Goal: Task Accomplishment & Management: Use online tool/utility

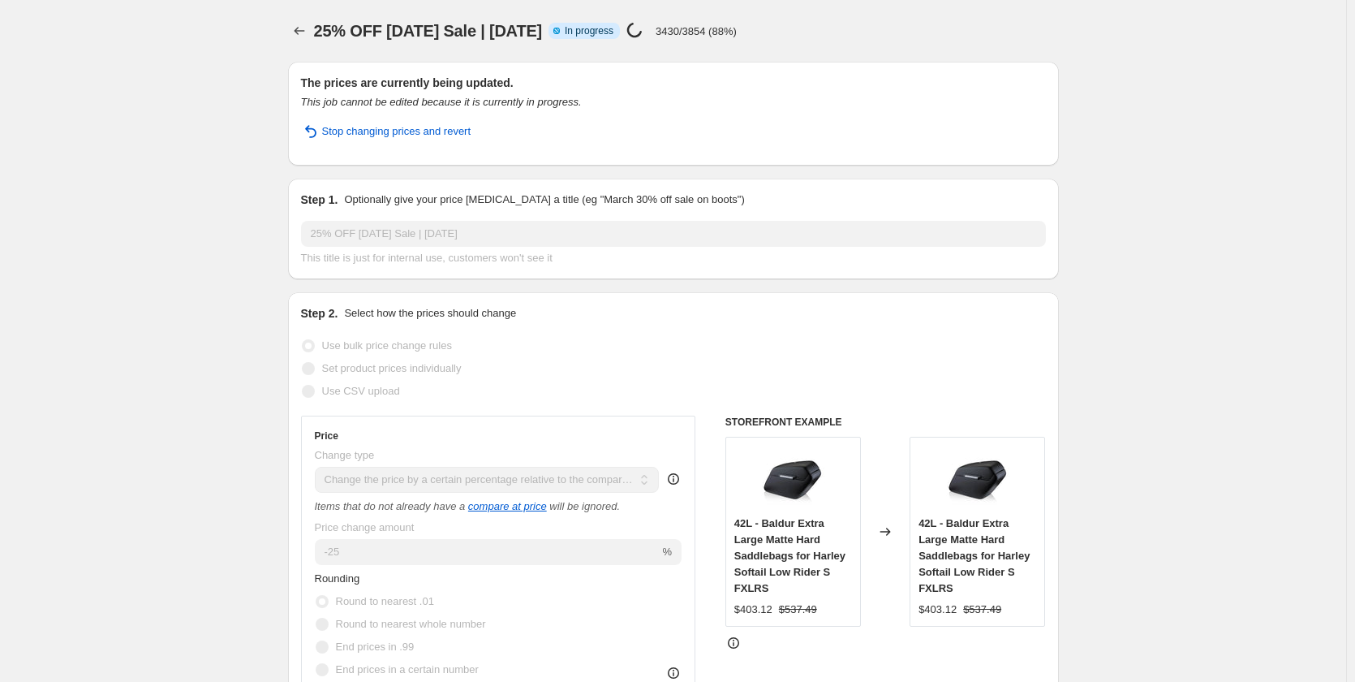
select select "pcap"
select select "no_change"
select select "tag"
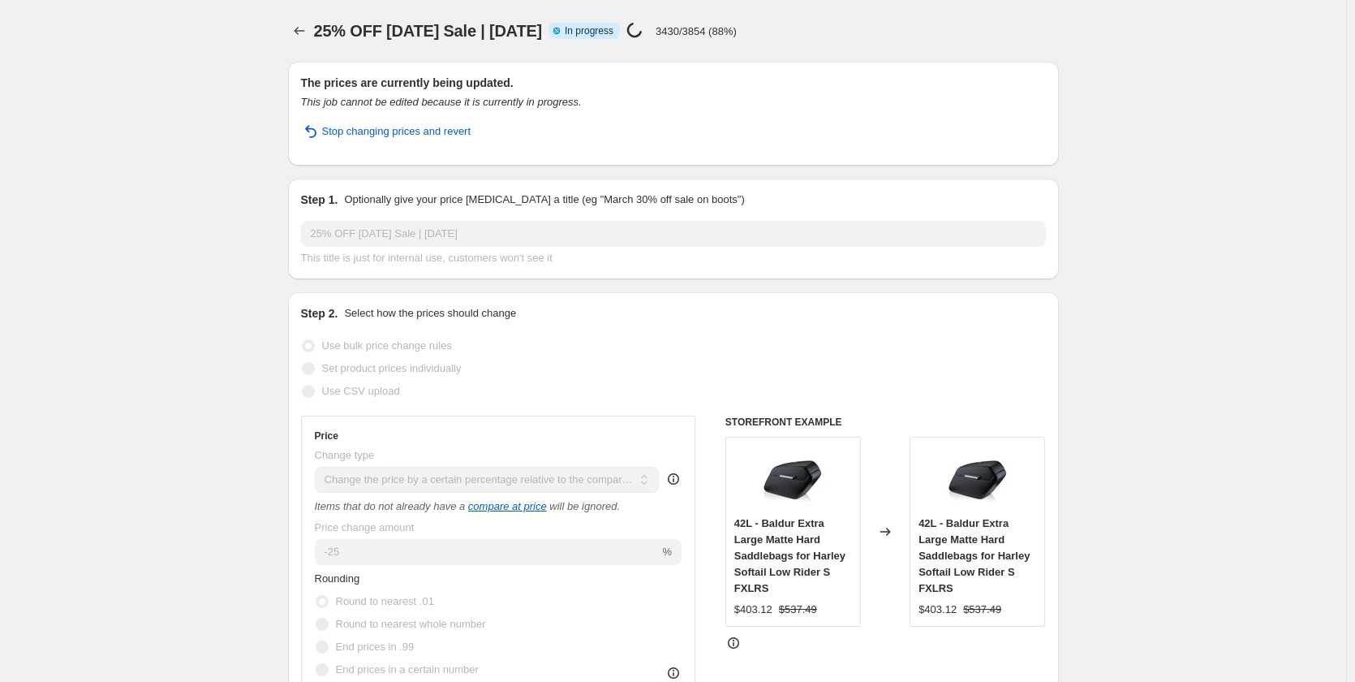
click at [407, 30] on span "25% OFF [DATE] Sale | [DATE]" at bounding box center [428, 31] width 229 height 18
click at [737, 32] on div "Price [MEDICAL_DATA] in progress... 3430/3854 (88%)" at bounding box center [681, 31] width 110 height 19
click at [418, 24] on span "25% OFF [DATE] Sale | [DATE]" at bounding box center [428, 31] width 229 height 18
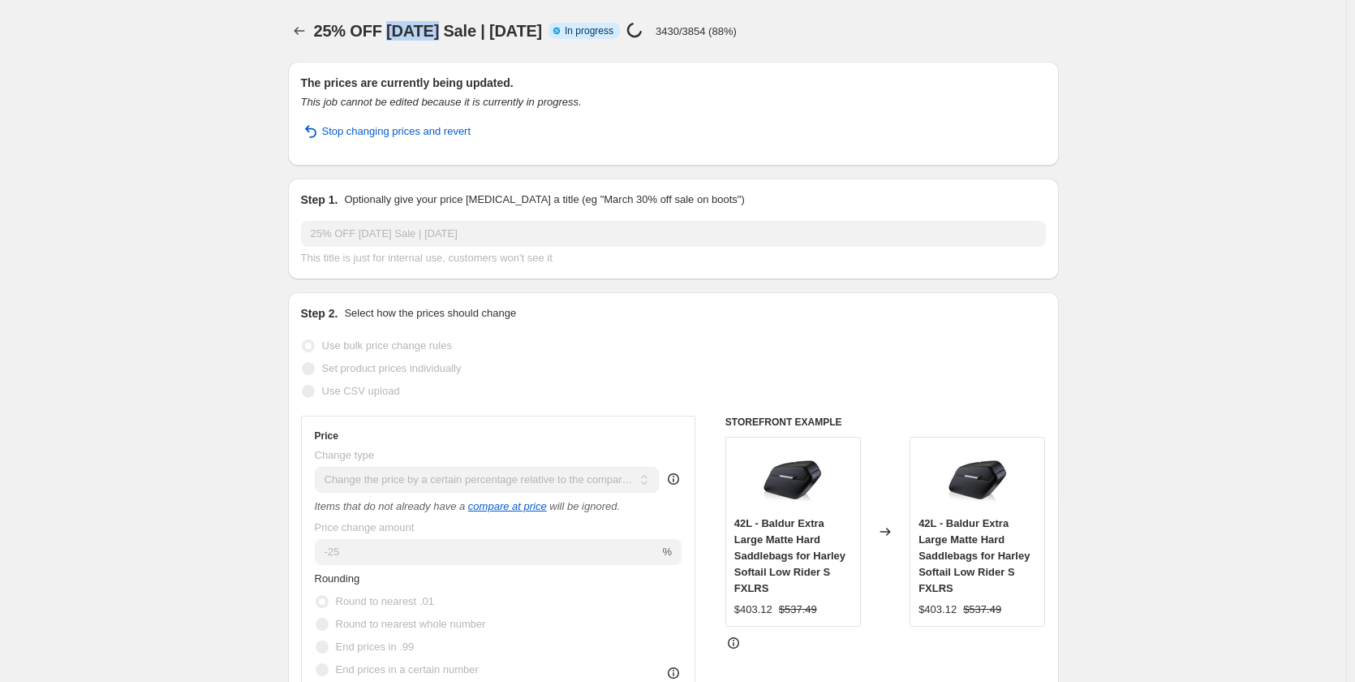
click at [418, 24] on span "25% OFF [DATE] Sale | [DATE]" at bounding box center [428, 31] width 229 height 18
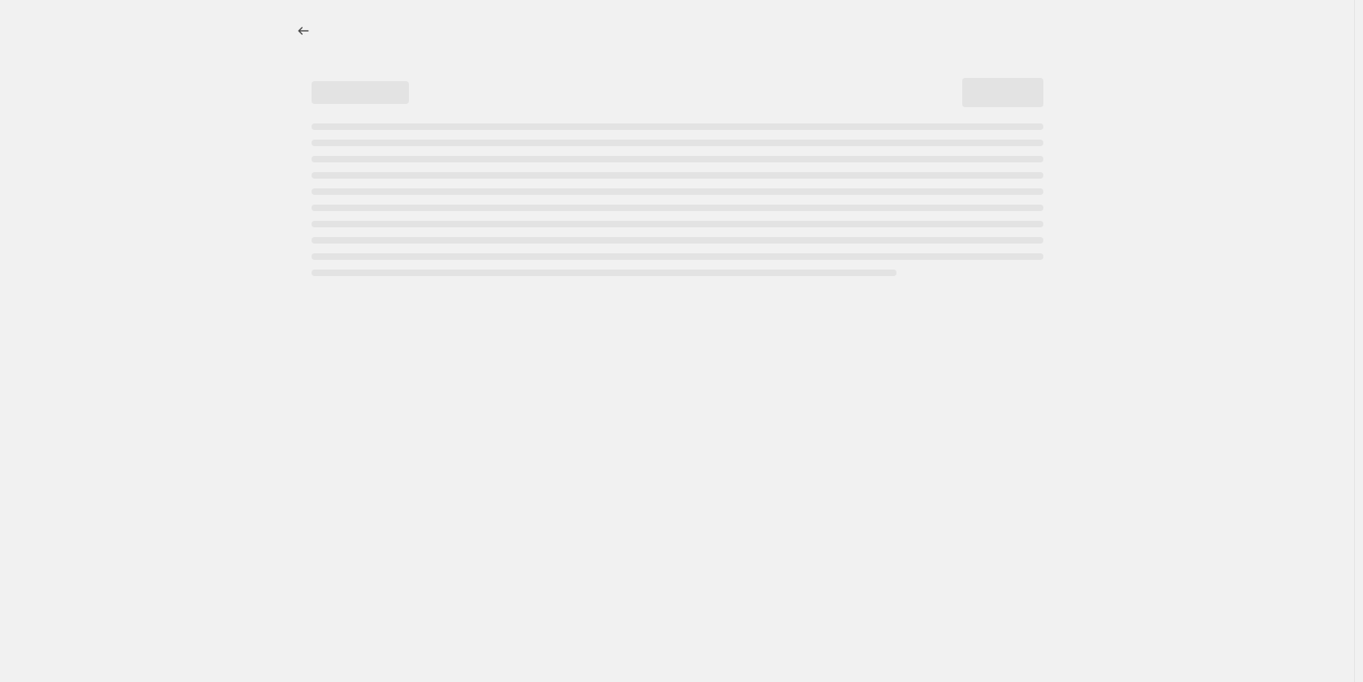
select select "pcap"
select select "no_change"
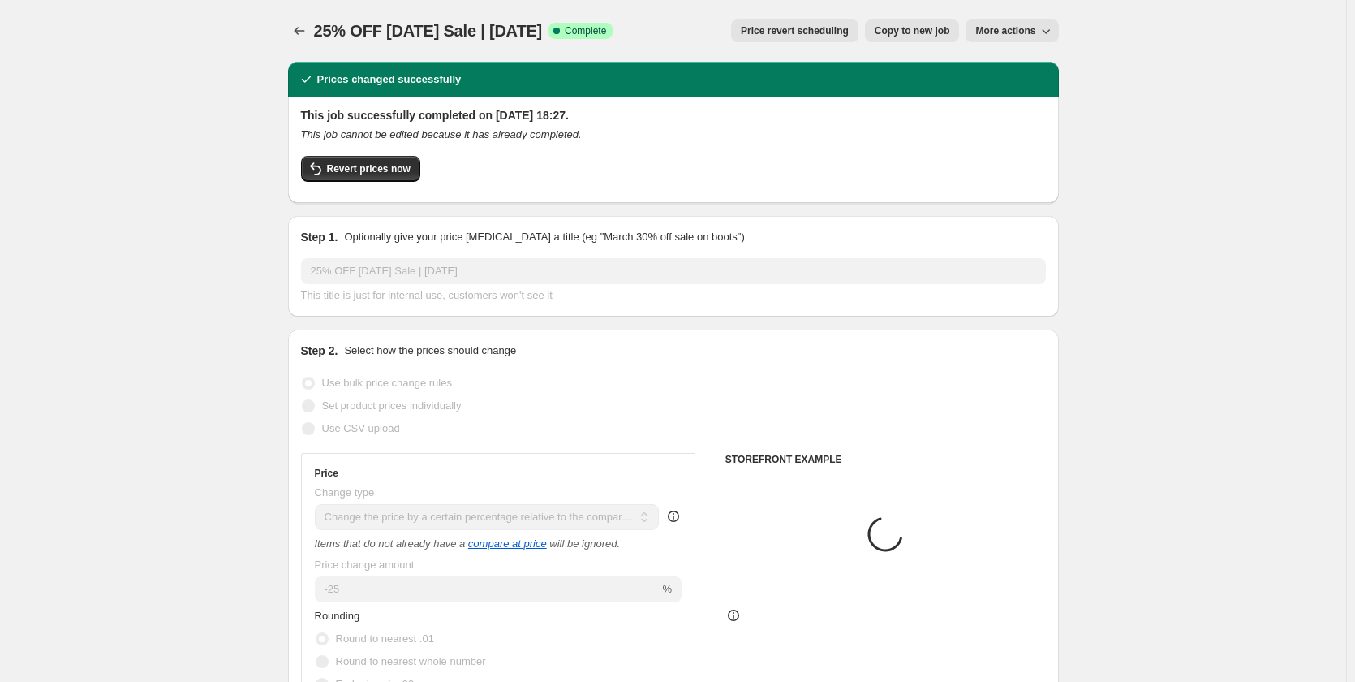
select select "tag"
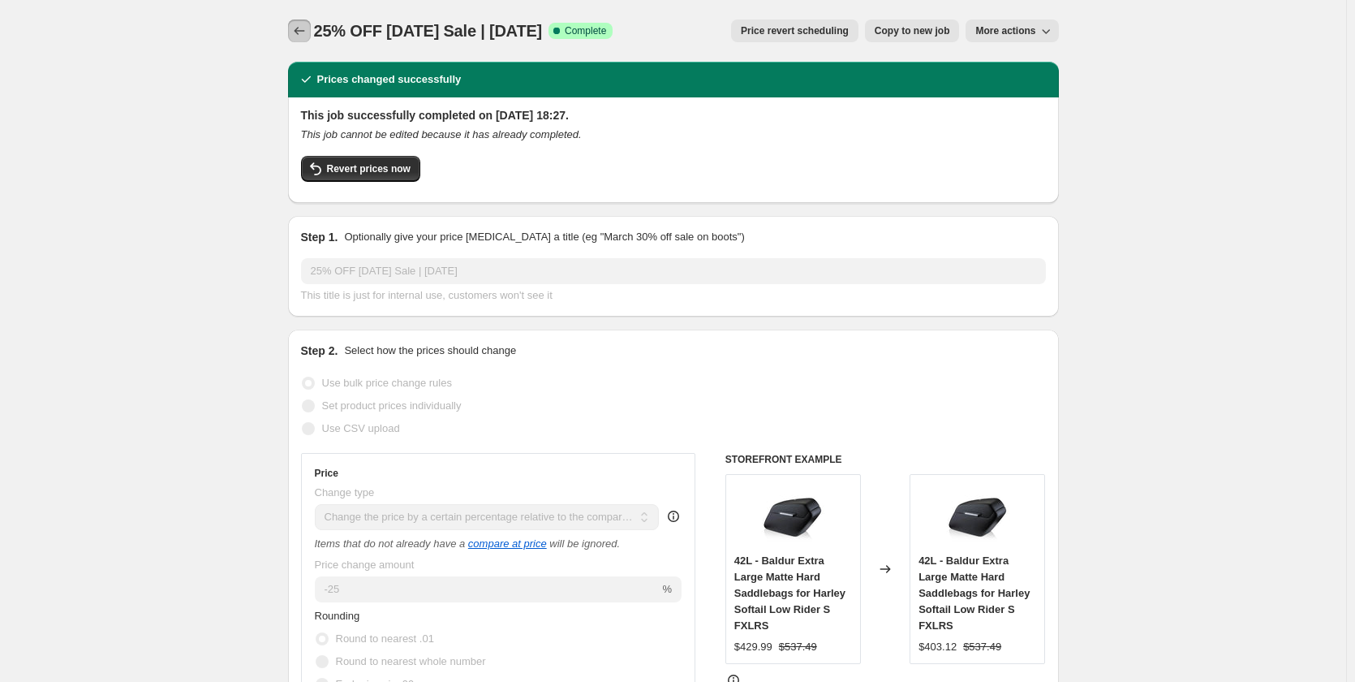
click at [302, 36] on icon "Price change jobs" at bounding box center [299, 31] width 16 height 16
